Goal: Information Seeking & Learning: Learn about a topic

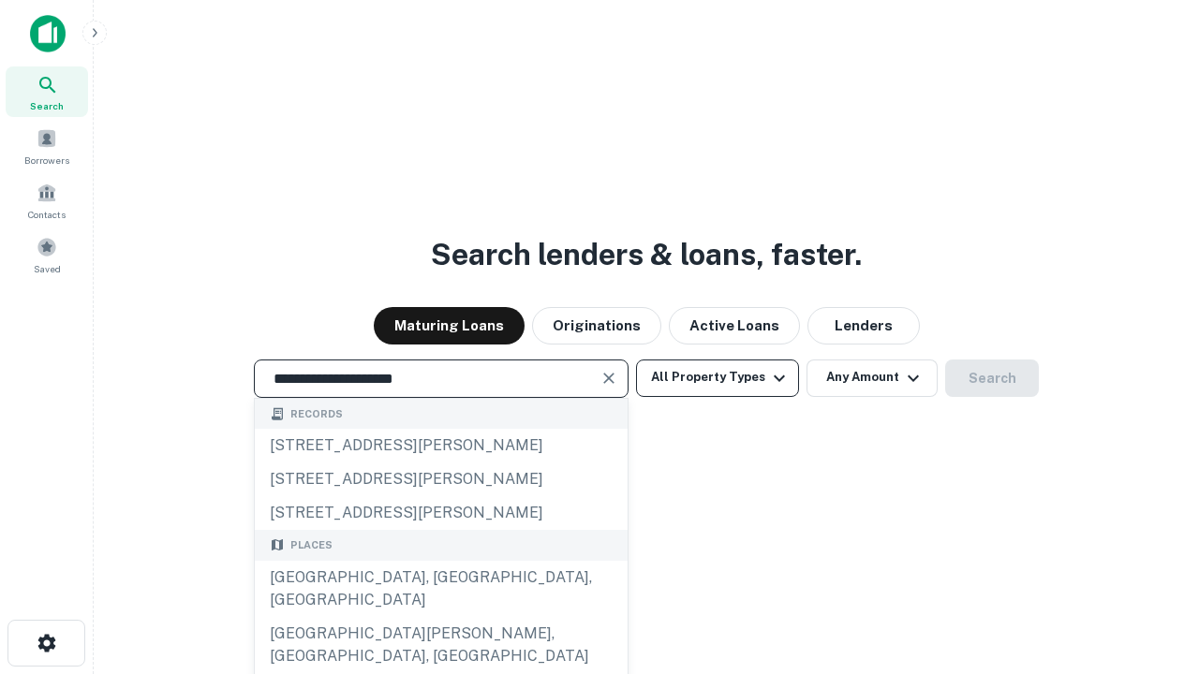
click at [440, 617] on div "[GEOGRAPHIC_DATA], [GEOGRAPHIC_DATA], [GEOGRAPHIC_DATA]" at bounding box center [441, 589] width 373 height 56
click at [717, 377] on button "All Property Types" at bounding box center [717, 378] width 163 height 37
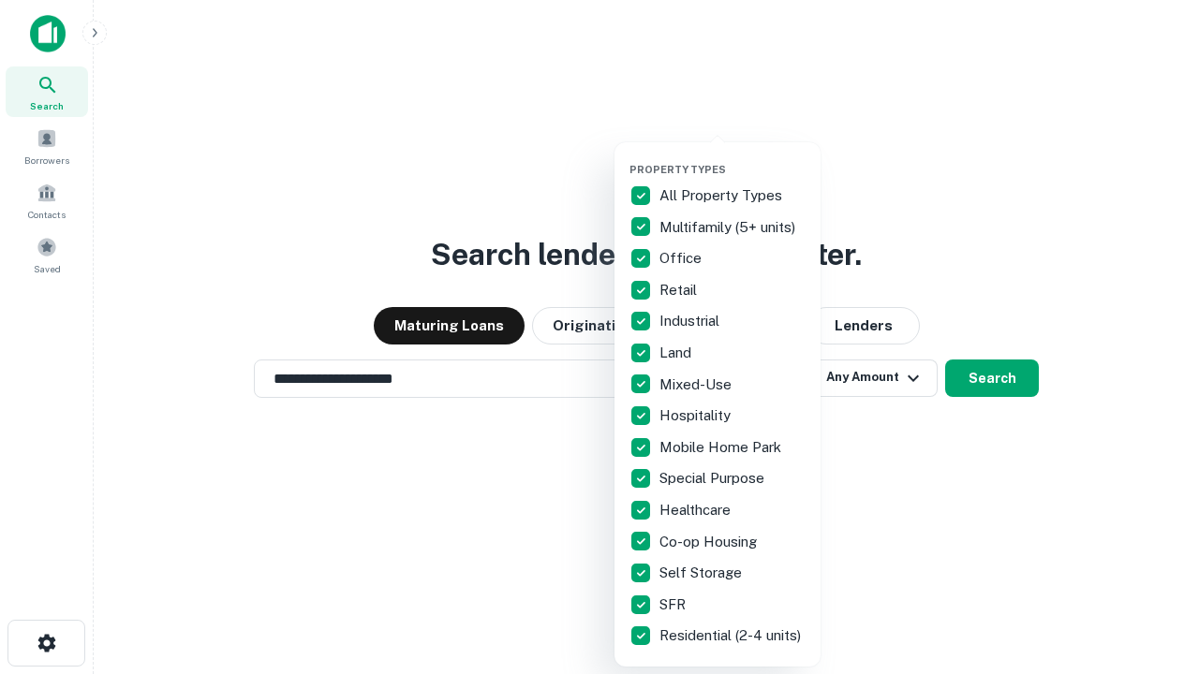
type input "**********"
click at [732, 157] on button "button" at bounding box center [732, 157] width 206 height 1
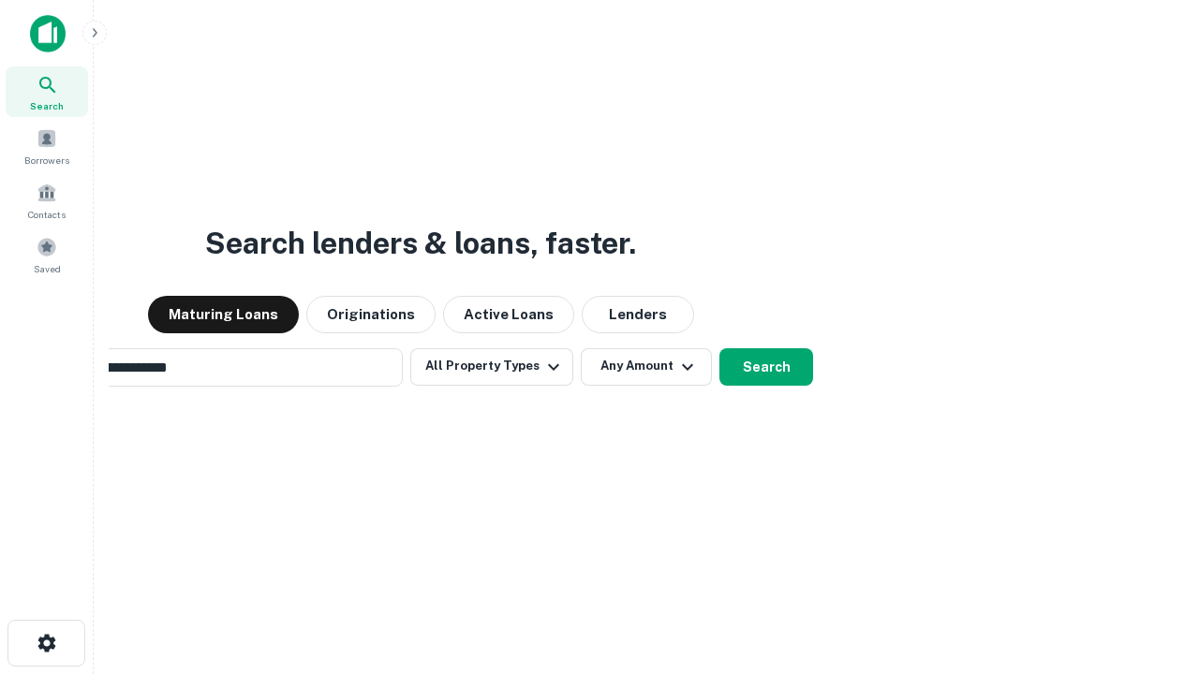
scroll to position [29, 0]
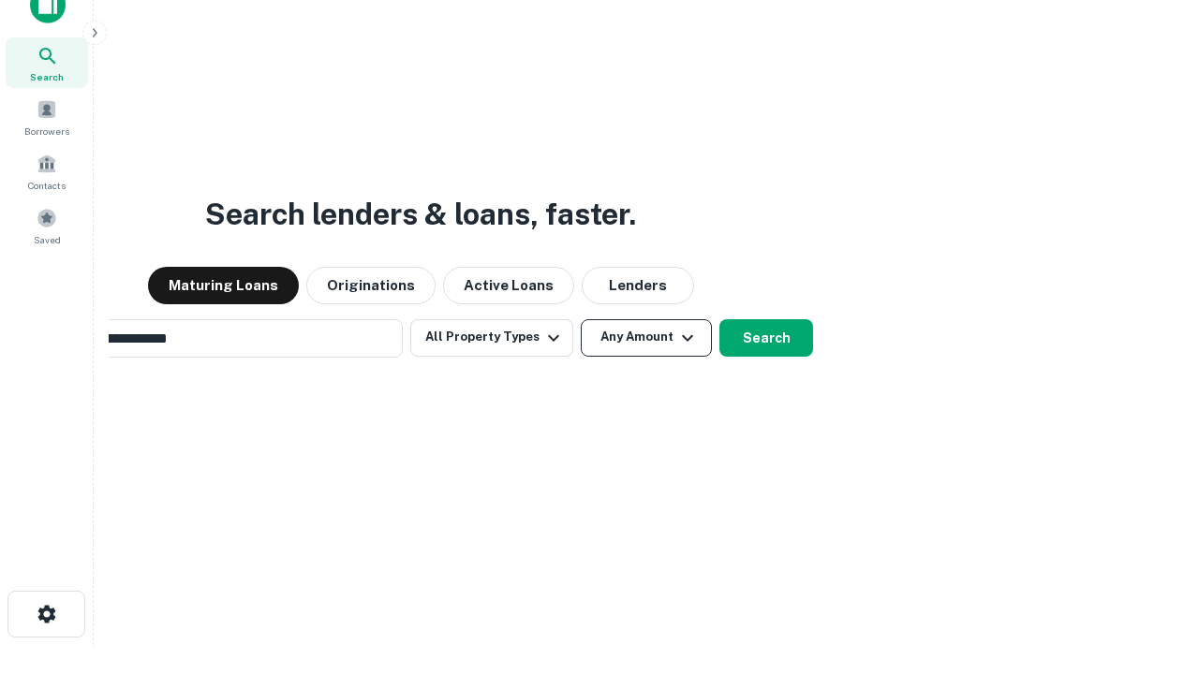
click at [581, 319] on button "Any Amount" at bounding box center [646, 337] width 131 height 37
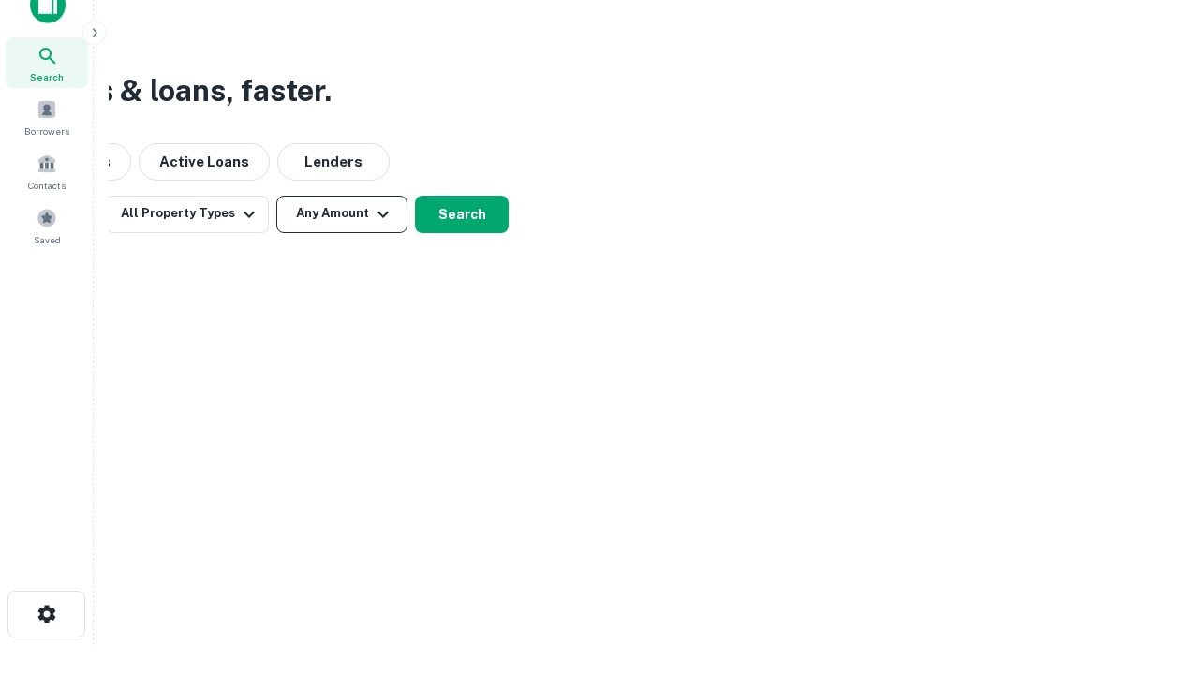
scroll to position [30, 0]
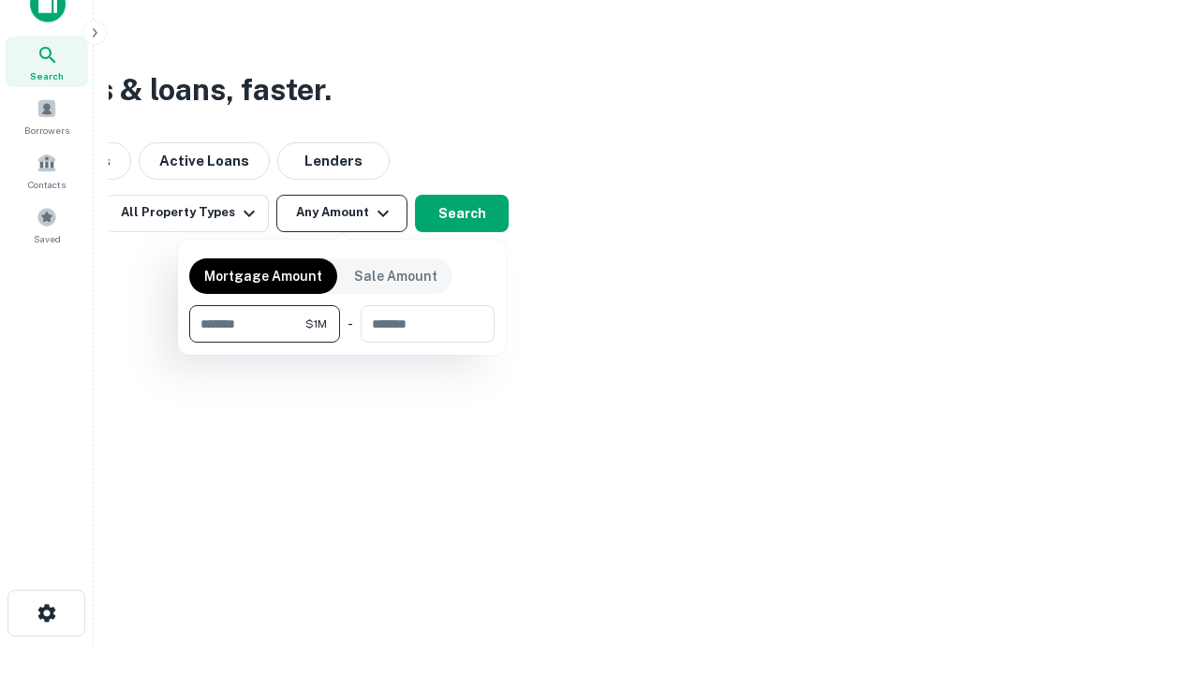
type input "*******"
click at [342, 343] on button "button" at bounding box center [341, 343] width 305 height 1
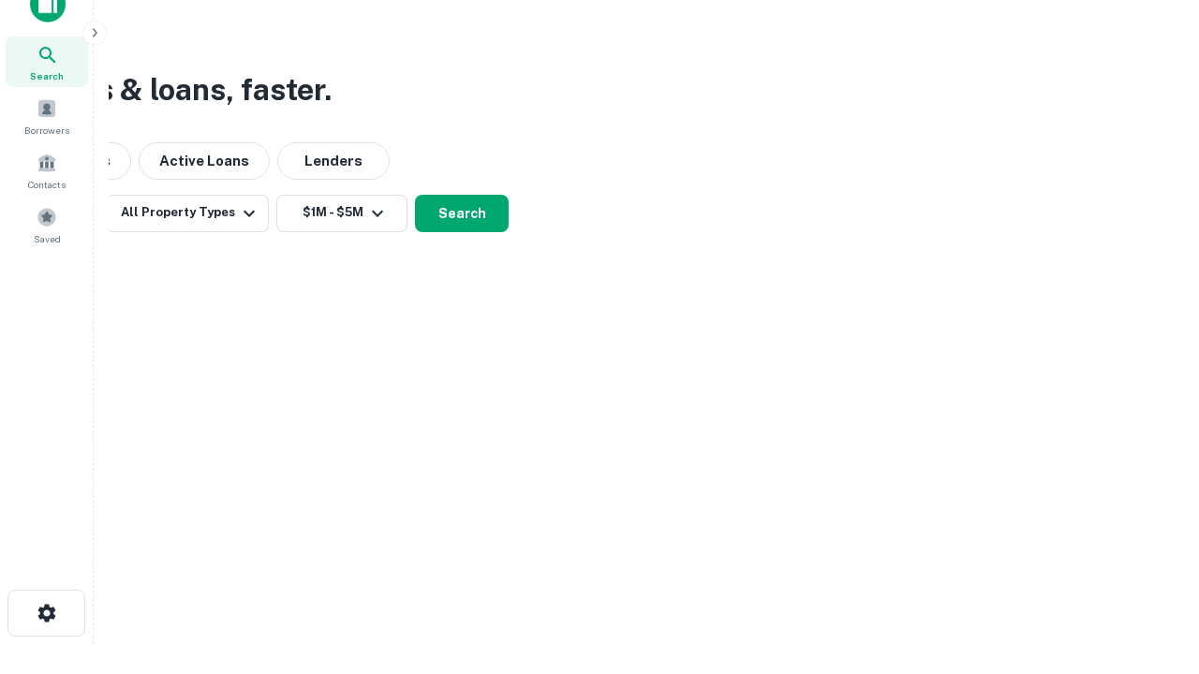
scroll to position [29, 0]
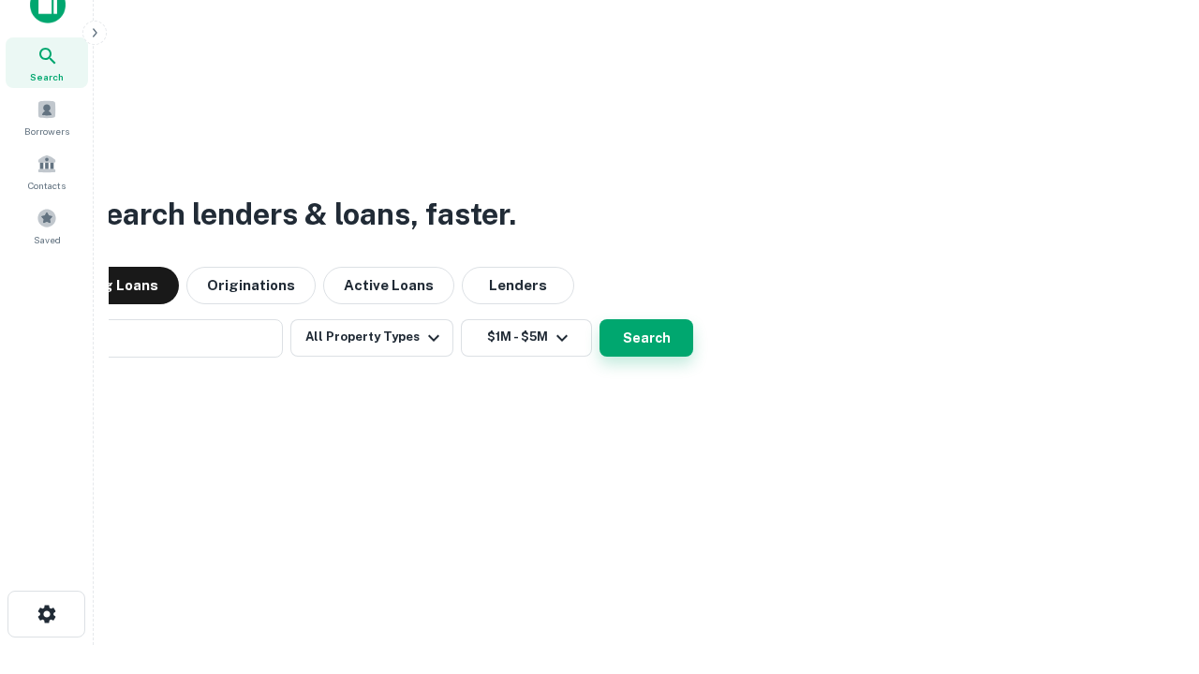
click at [599, 319] on button "Search" at bounding box center [646, 337] width 94 height 37
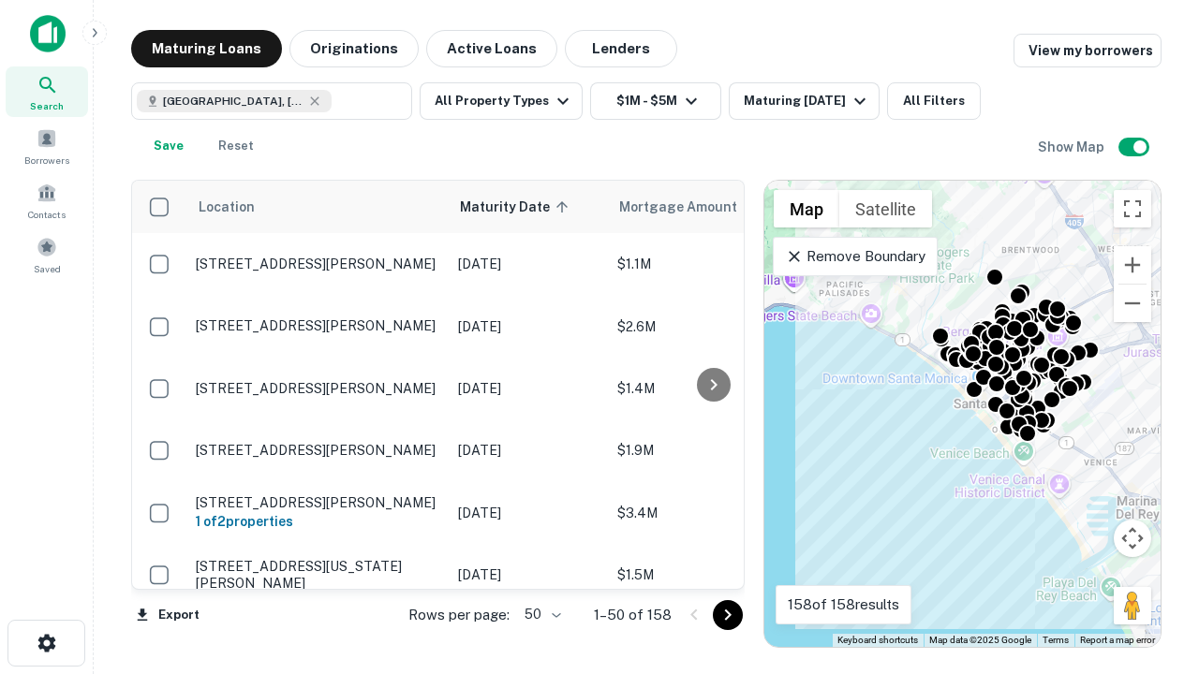
click at [539, 614] on body "Search Borrowers Contacts Saved Maturing Loans Originations Active Loans Lender…" at bounding box center [599, 337] width 1199 height 674
click at [540, 568] on li "25" at bounding box center [540, 568] width 54 height 34
